Goal: Information Seeking & Learning: Learn about a topic

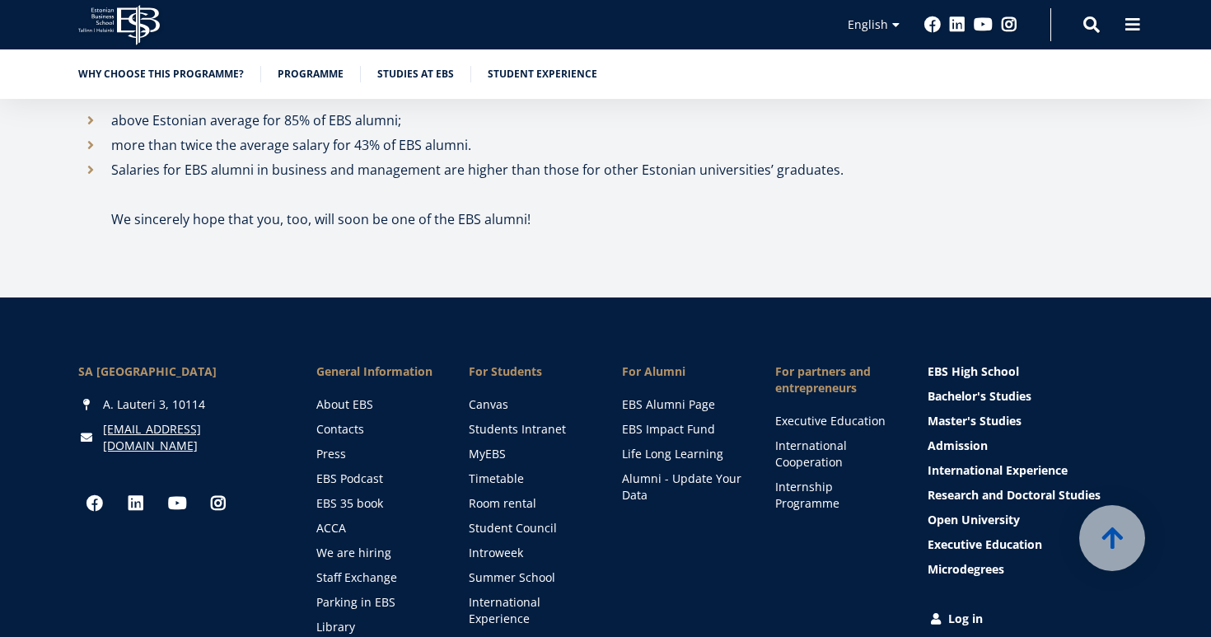
scroll to position [9097, 0]
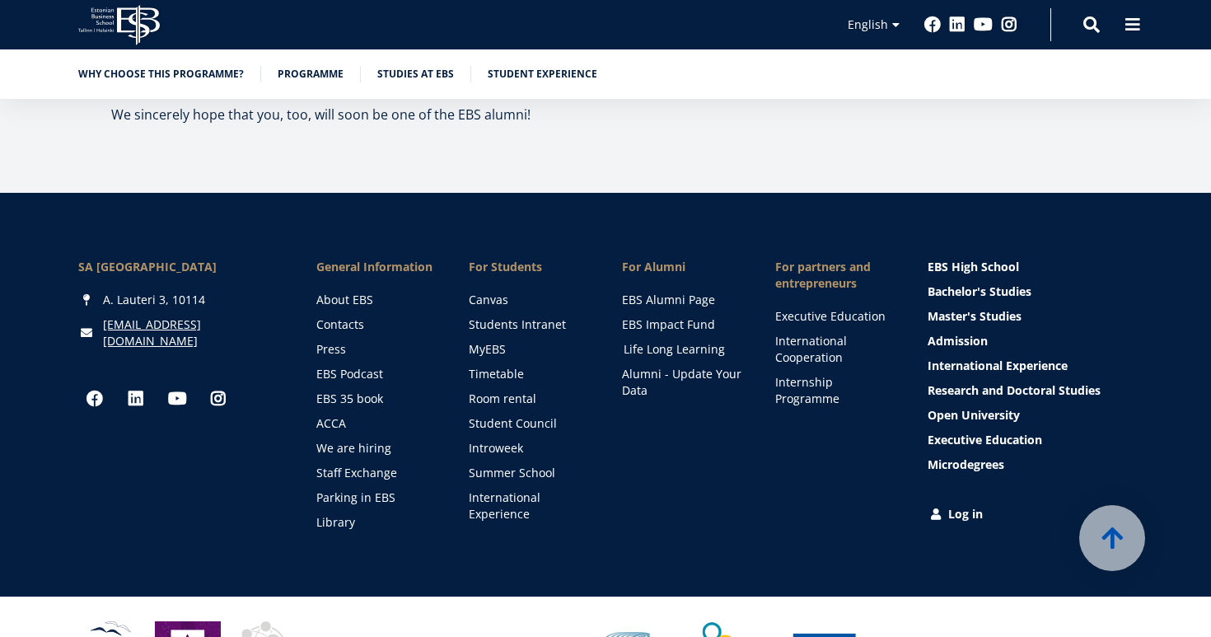
click at [679, 341] on link "Life Long Learning" at bounding box center [684, 349] width 120 height 16
click at [814, 308] on link "Executive Education" at bounding box center [837, 316] width 120 height 16
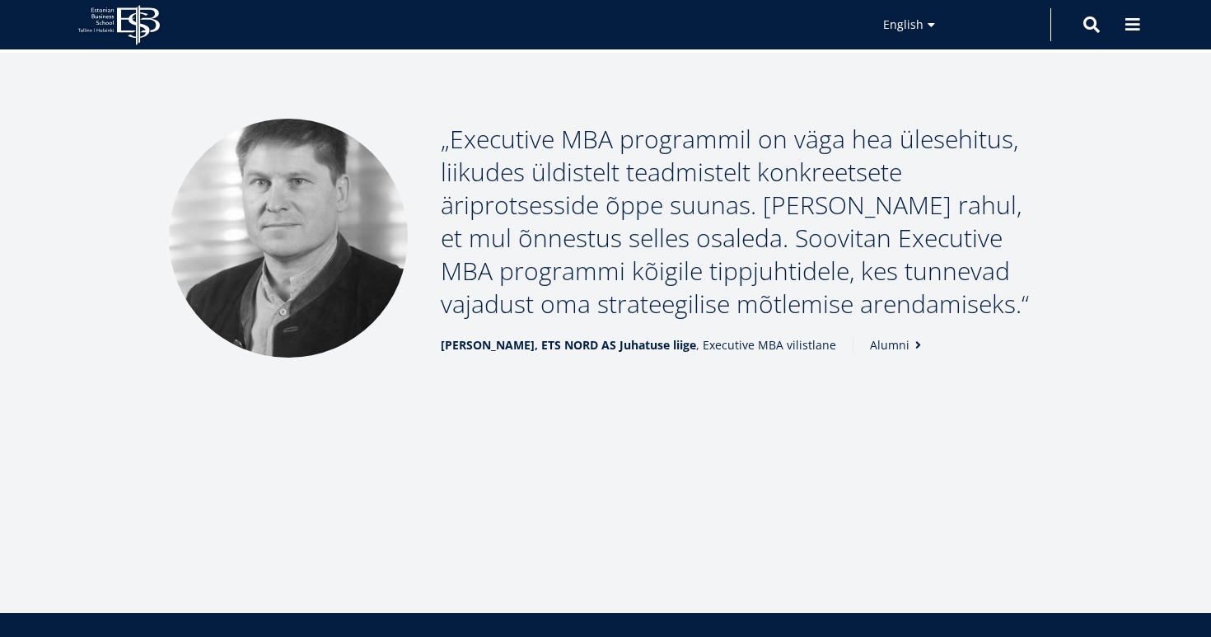
scroll to position [2256, 0]
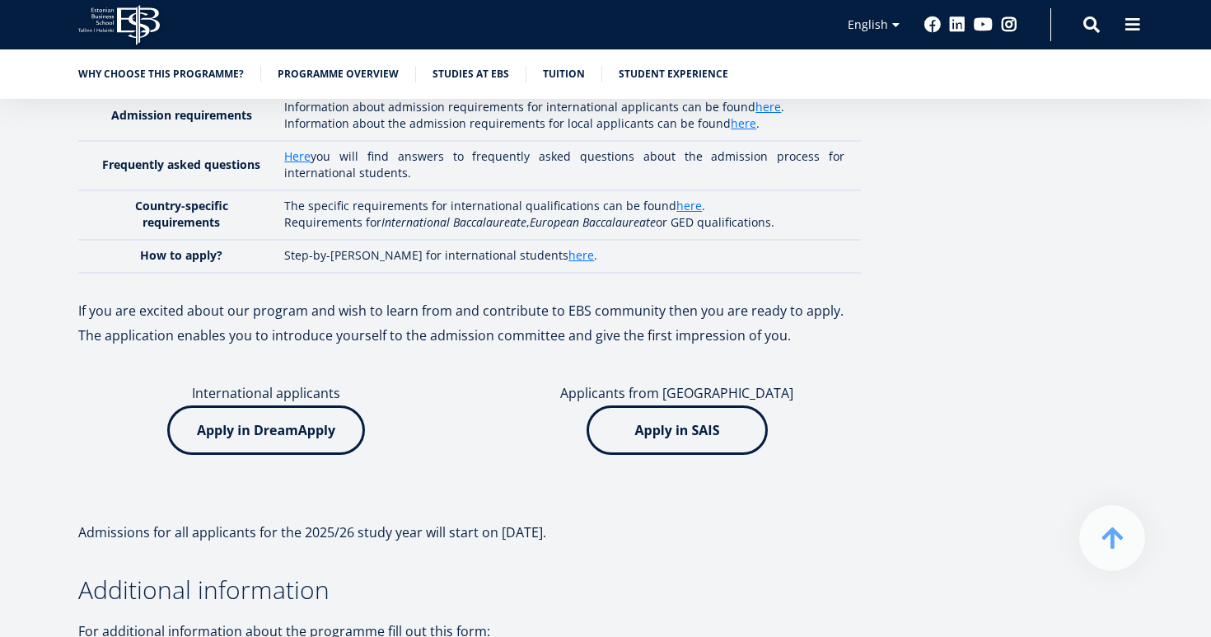
scroll to position [3996, 0]
